Goal: Information Seeking & Learning: Learn about a topic

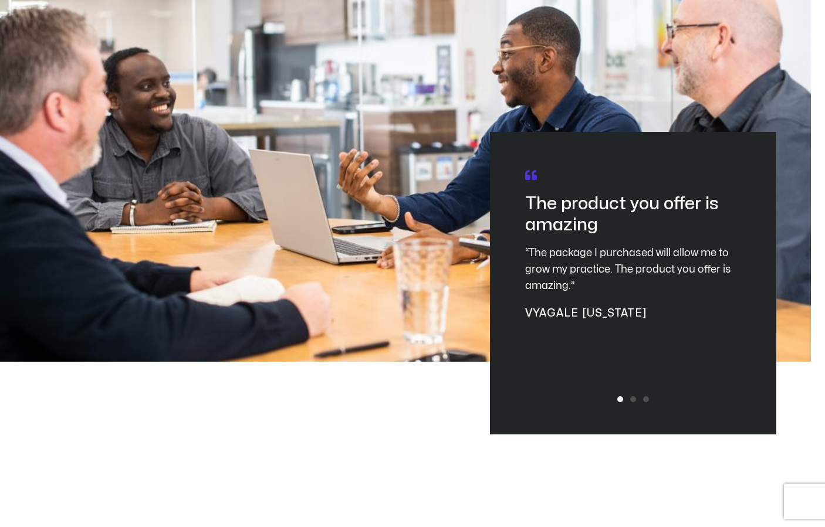
scroll to position [3713, 0]
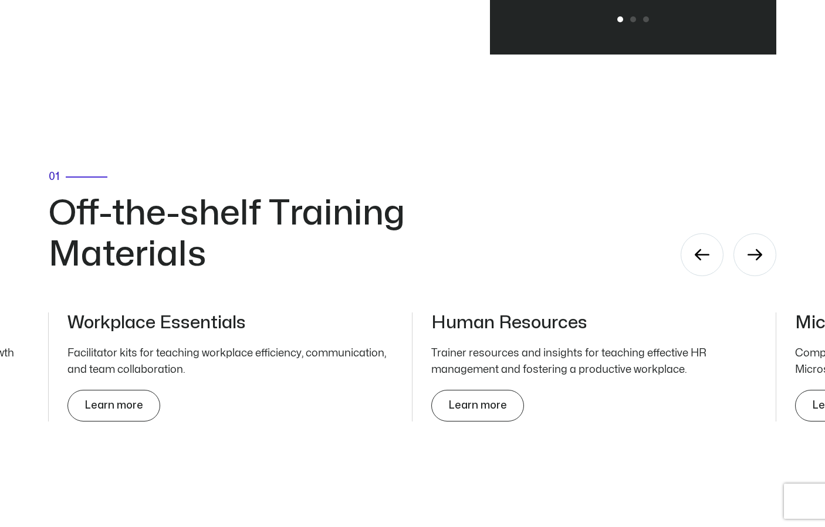
drag, startPoint x: 608, startPoint y: 316, endPoint x: 614, endPoint y: 326, distance: 11.1
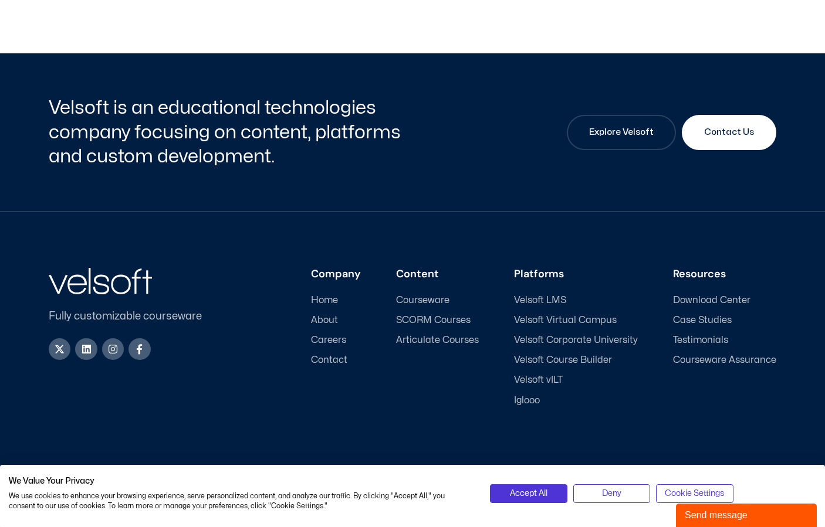
scroll to position [0, 0]
click at [333, 320] on span "About" at bounding box center [324, 320] width 27 height 11
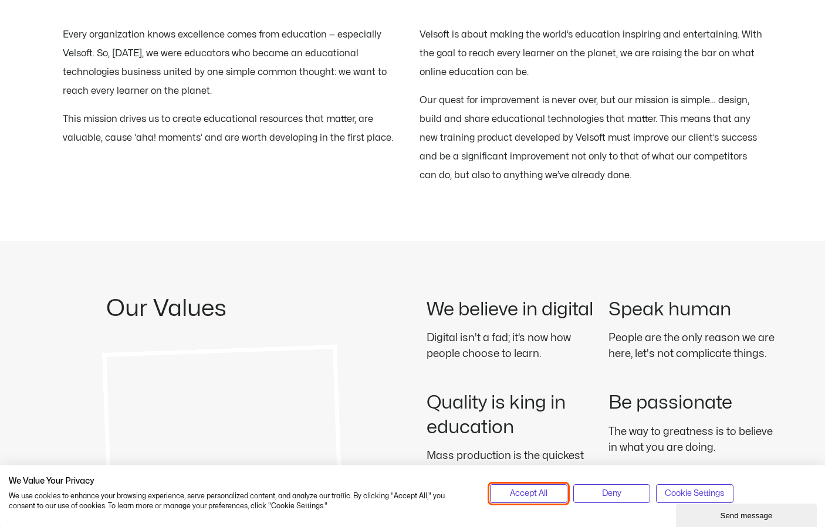
click at [519, 497] on span "Accept All" at bounding box center [529, 493] width 38 height 13
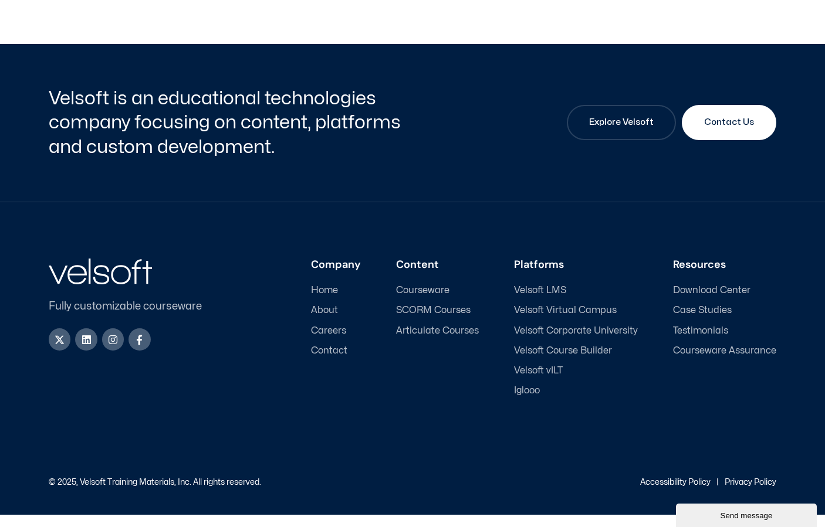
scroll to position [3908, 0]
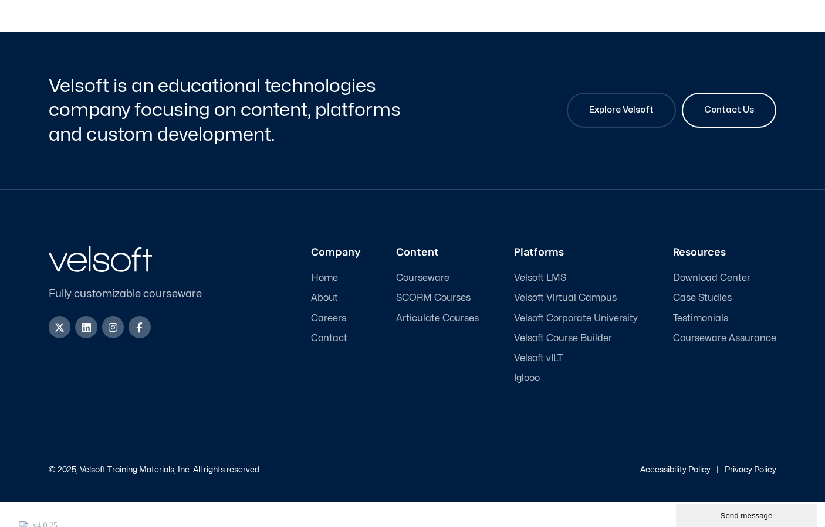
click at [726, 126] on link "Contact Us" at bounding box center [729, 110] width 94 height 35
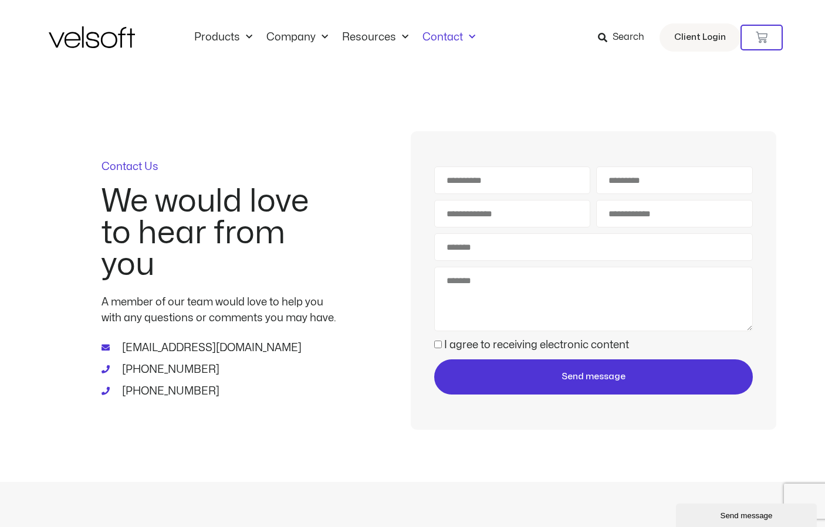
click at [157, 429] on div "Contact Us We would love to hear from you A member of our team would love to he…" at bounding box center [219, 280] width 341 height 299
click at [103, 366] on icon at bounding box center [106, 369] width 11 height 8
click at [305, 33] on link "Company" at bounding box center [297, 37] width 76 height 13
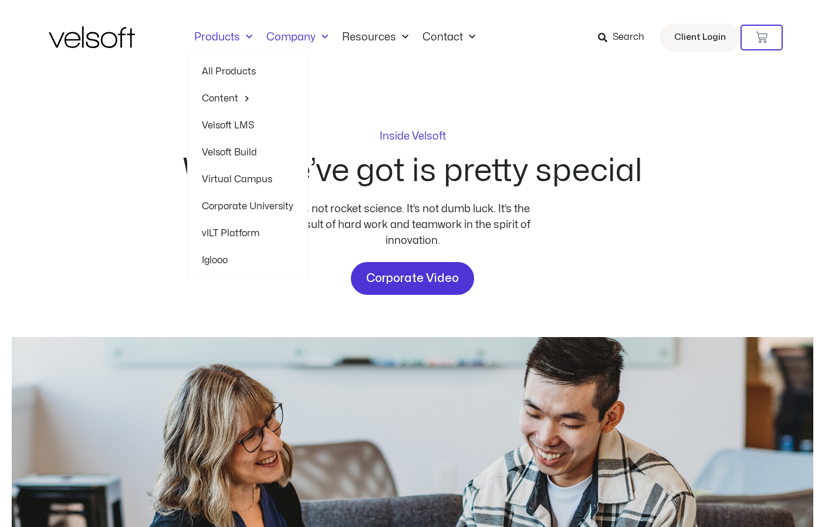
click at [209, 39] on link "Products" at bounding box center [223, 37] width 72 height 13
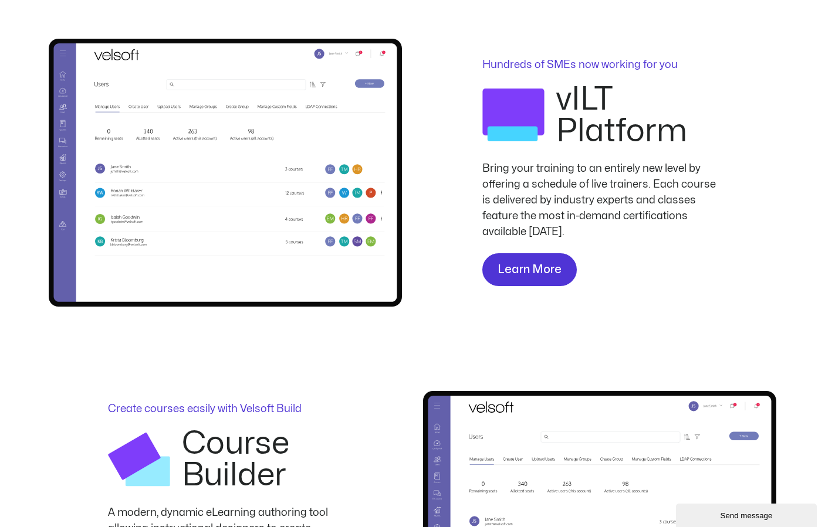
scroll to position [1349, 0]
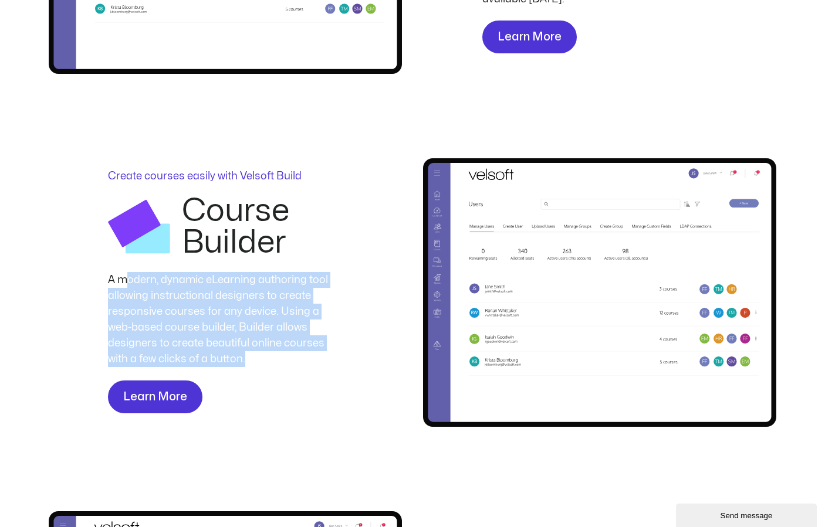
drag, startPoint x: 123, startPoint y: 287, endPoint x: 313, endPoint y: 357, distance: 202.7
click at [313, 357] on div "A modern, dynamic eLearning authoring tool allowing instructional designers to …" at bounding box center [225, 319] width 235 height 95
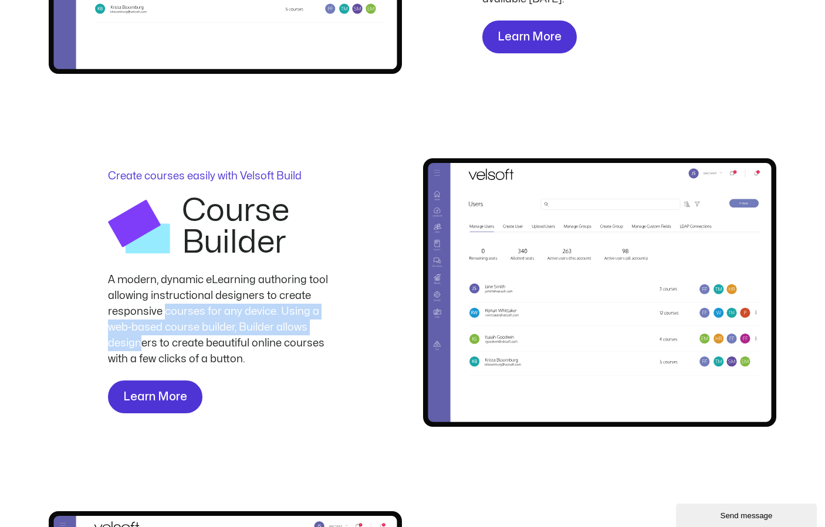
drag, startPoint x: 163, startPoint y: 316, endPoint x: 315, endPoint y: 328, distance: 152.4
click at [315, 328] on div "A modern, dynamic eLearning authoring tool allowing instructional designers to …" at bounding box center [225, 319] width 235 height 95
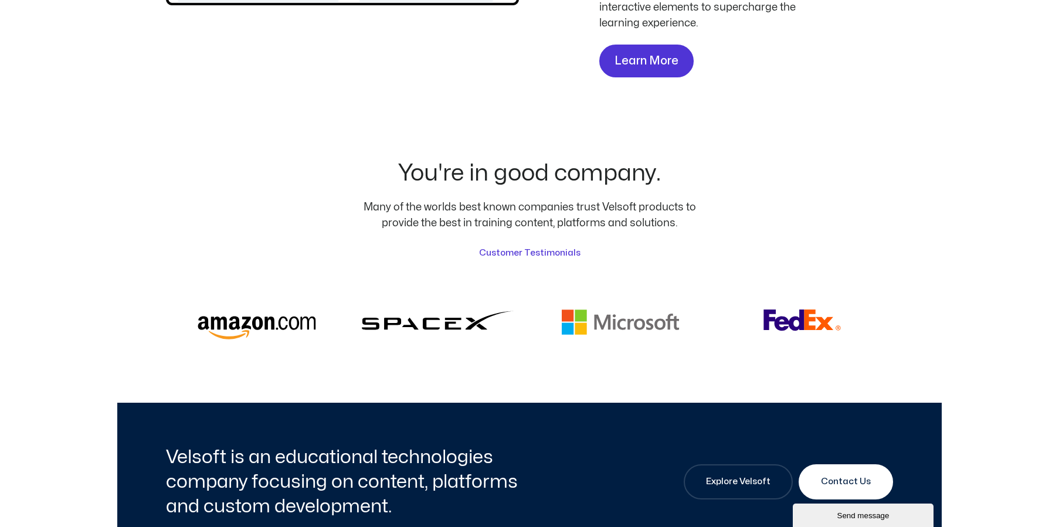
scroll to position [3088, 0]
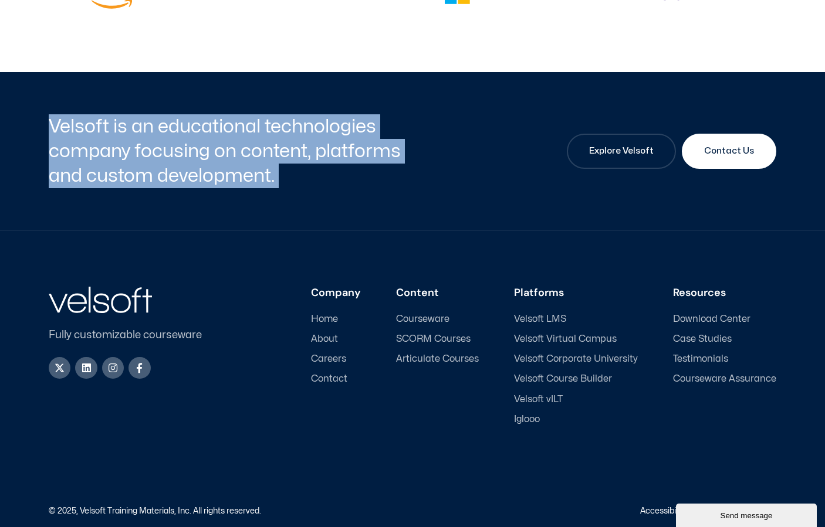
drag, startPoint x: 48, startPoint y: 111, endPoint x: 436, endPoint y: 170, distance: 392.8
click at [436, 170] on div "Velsoft is an educational technologies company focusing on content, platforms a…" at bounding box center [412, 151] width 825 height 158
click at [436, 170] on div "Velsoft is an educational technologies company focusing on content, platforms a…" at bounding box center [412, 151] width 727 height 158
drag, startPoint x: 40, startPoint y: 109, endPoint x: 433, endPoint y: 161, distance: 397.1
click at [433, 161] on div "Velsoft is an educational technologies company focusing on content, platforms a…" at bounding box center [412, 151] width 825 height 158
